Goal: Information Seeking & Learning: Understand process/instructions

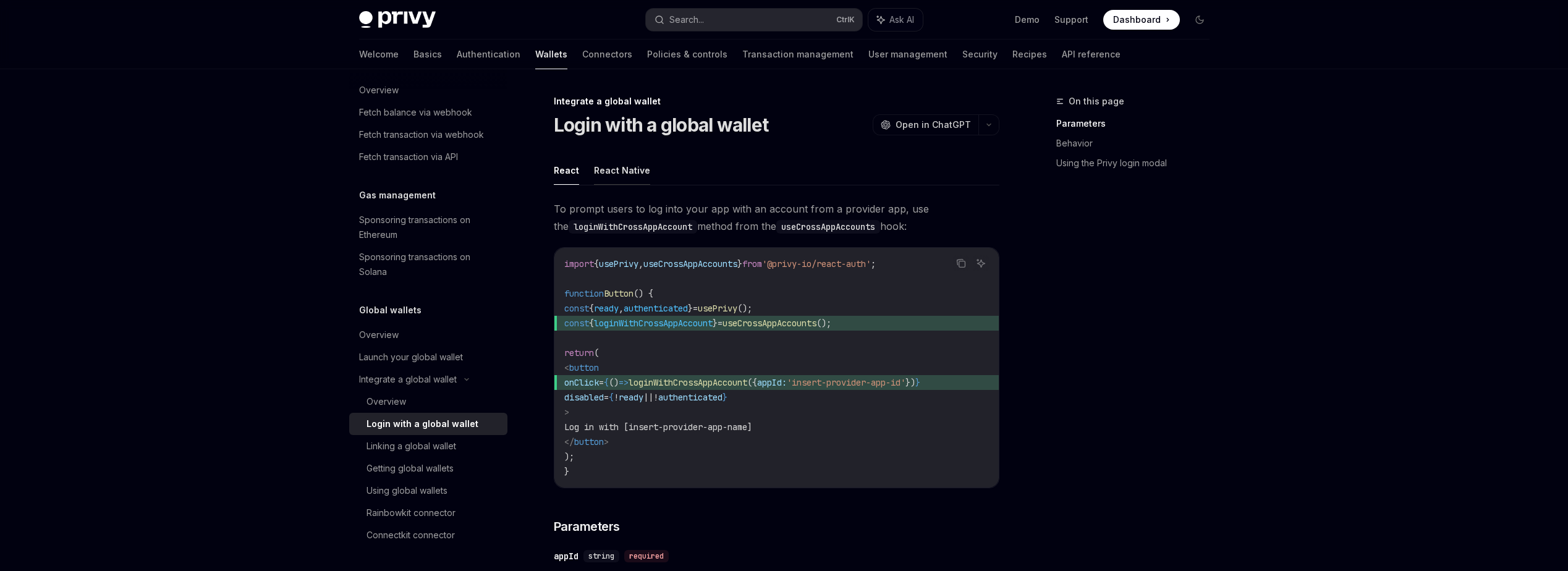
click at [615, 171] on button "React Native" at bounding box center [622, 170] width 56 height 29
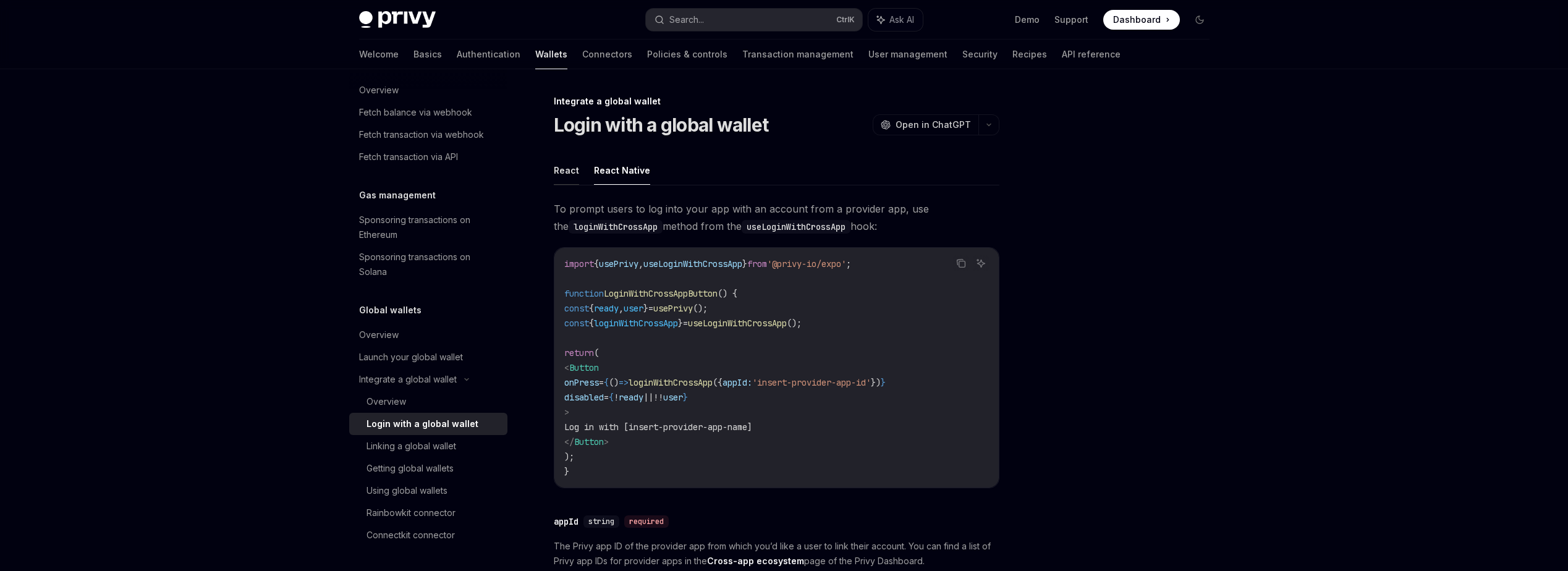
click at [571, 170] on button "React" at bounding box center [566, 170] width 25 height 29
type textarea "*"
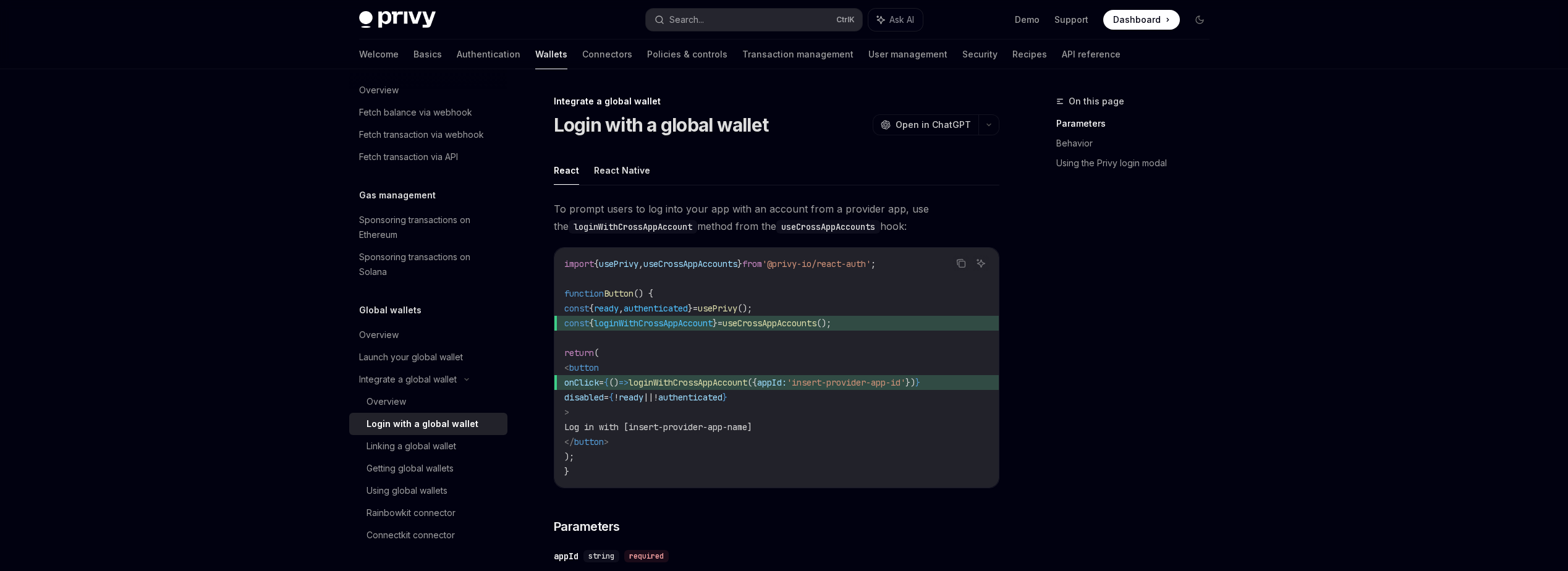
scroll to position [124, 0]
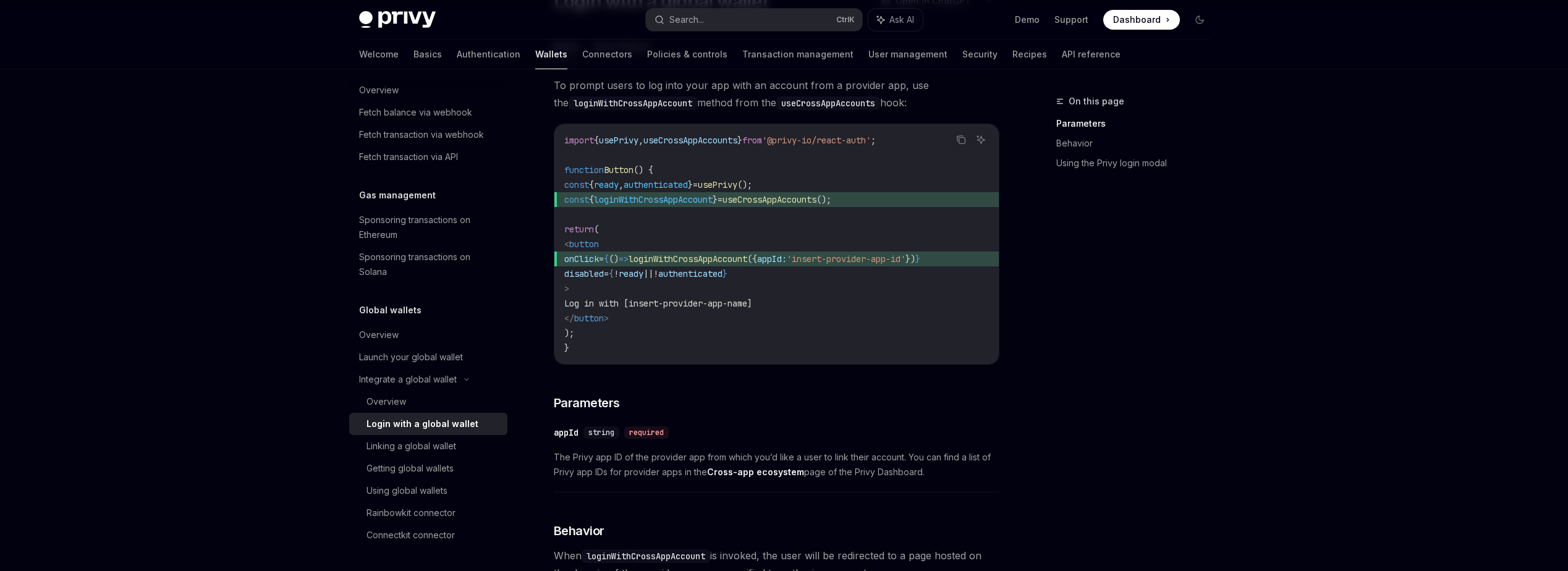
click at [713, 141] on span "useCrossAppAccounts" at bounding box center [690, 141] width 94 height 11
click at [712, 141] on span "useCrossAppAccounts" at bounding box center [690, 141] width 94 height 11
copy span "useCrossAppAccounts"
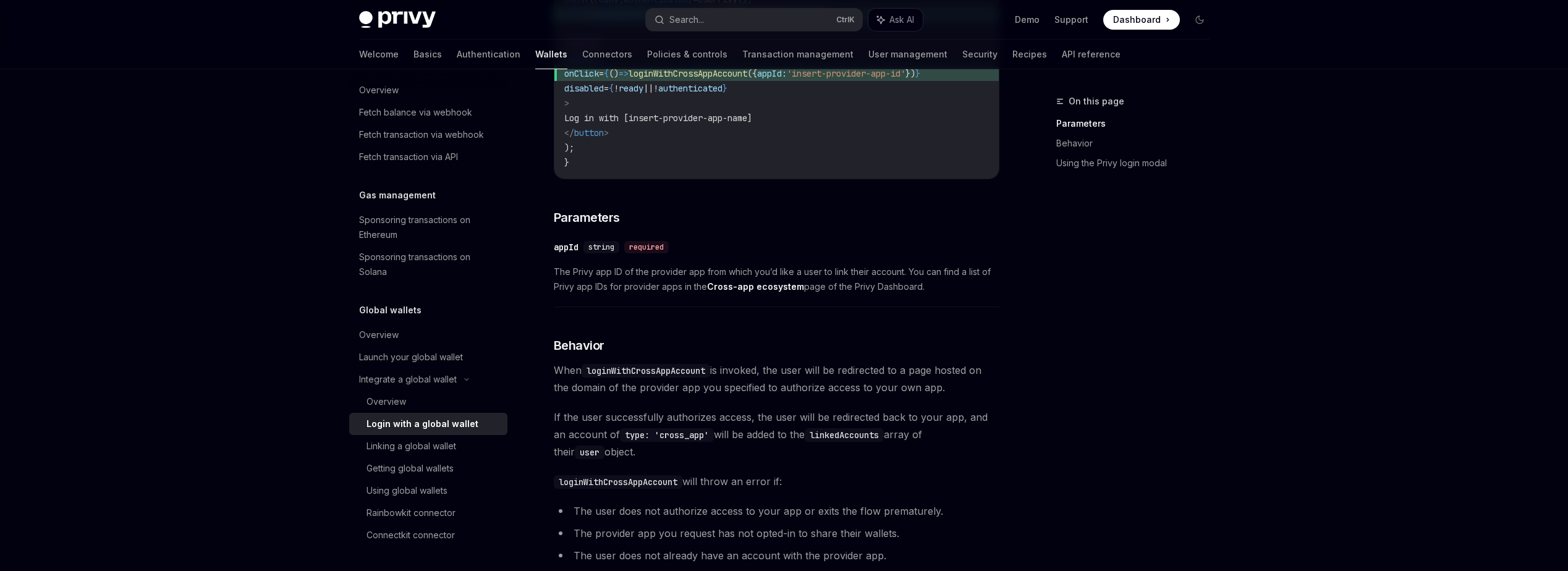
scroll to position [247, 0]
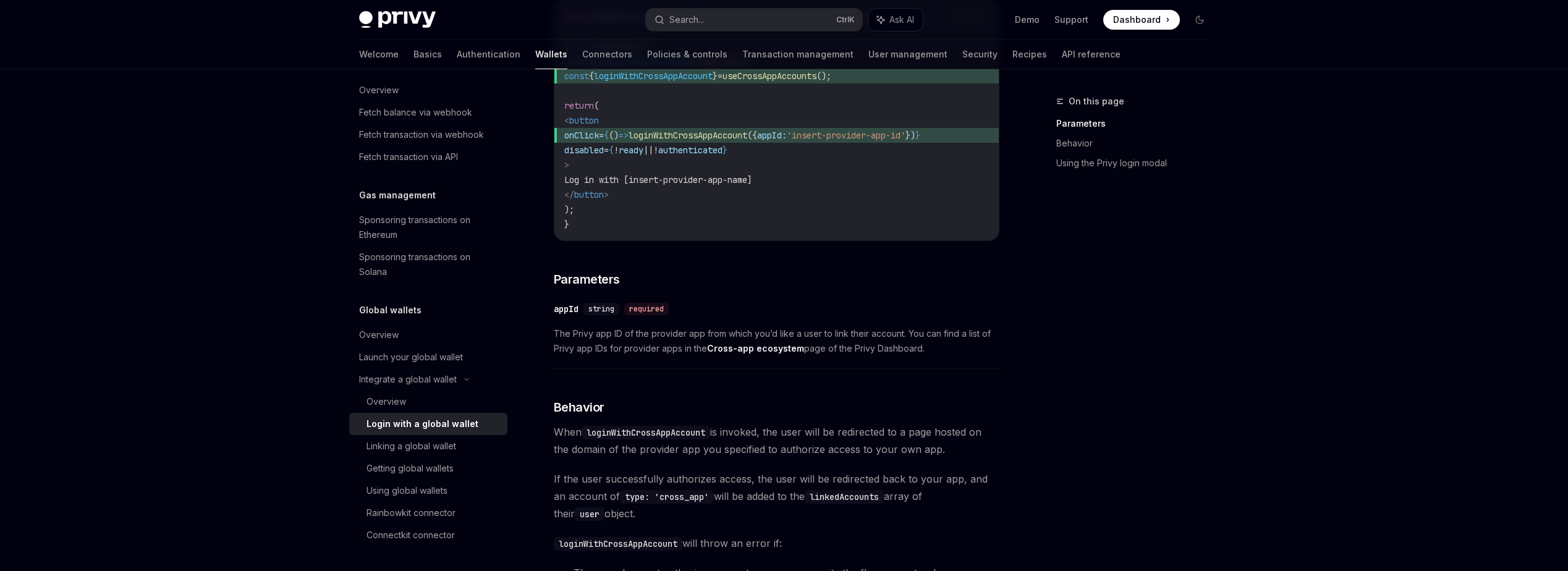
click at [831, 238] on div "import { usePrivy , useCrossAppAccounts } from '@privy-io/react-auth' ; functio…" at bounding box center [776, 120] width 444 height 239
drag, startPoint x: 833, startPoint y: 239, endPoint x: 850, endPoint y: 238, distance: 17.0
click at [850, 238] on div "import { usePrivy , useCrossAppAccounts } from '@privy-io/react-auth' ; functio…" at bounding box center [776, 120] width 444 height 239
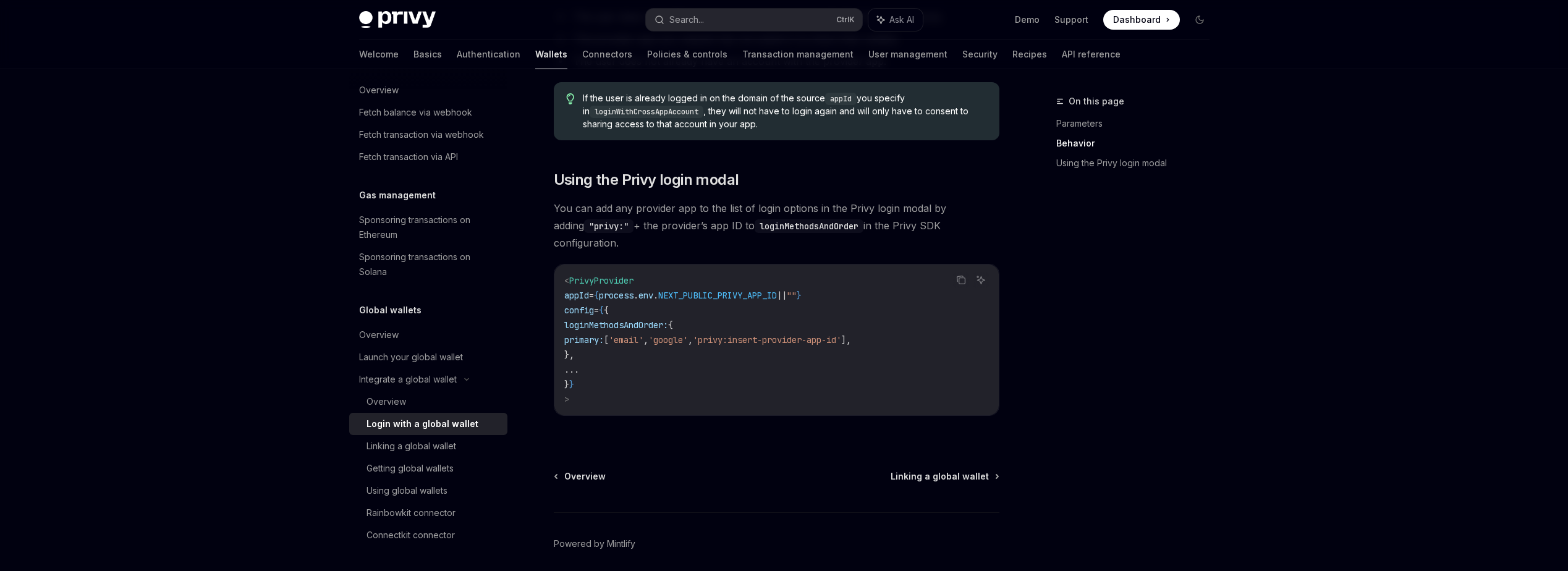
scroll to position [371, 0]
